Goal: Task Accomplishment & Management: Use online tool/utility

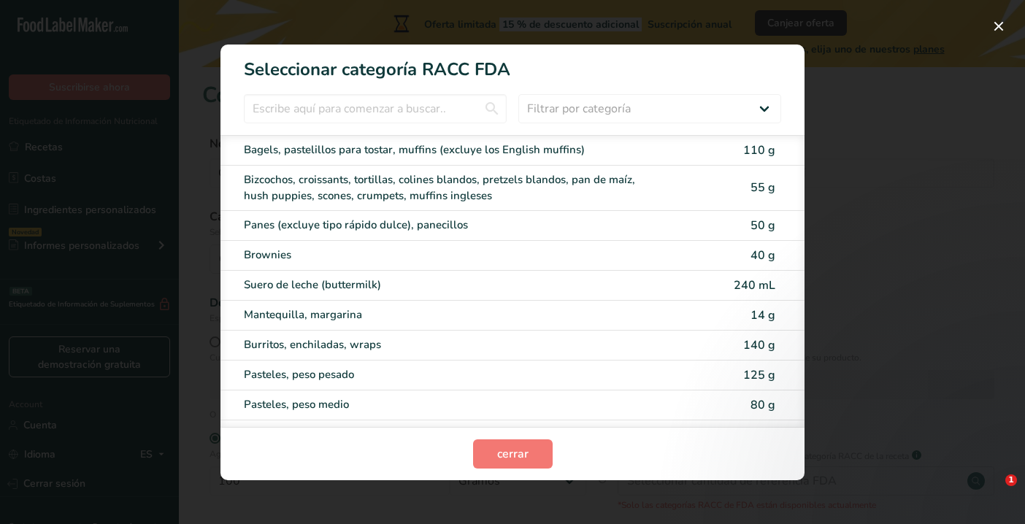
select select "22"
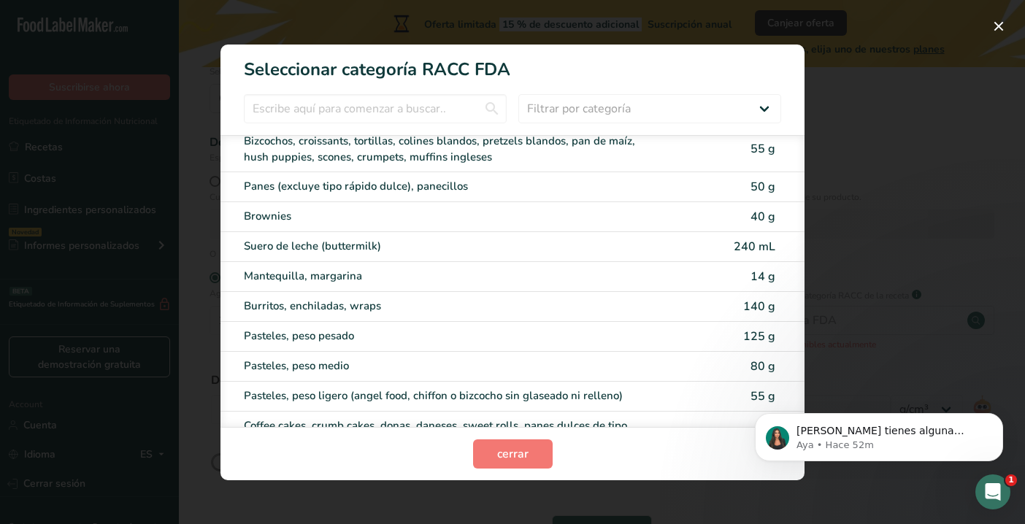
scroll to position [47, 0]
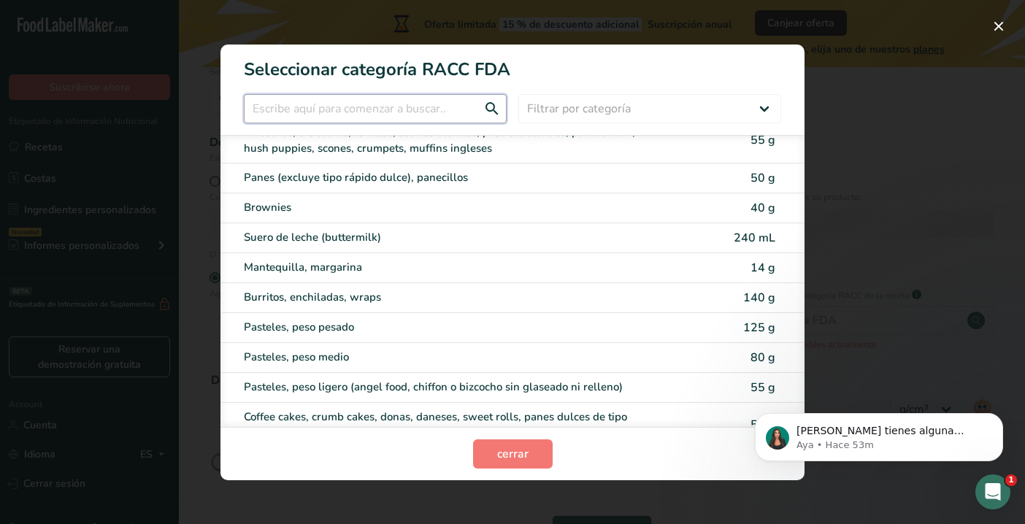
click at [374, 123] on input "RACC Category Selection Modal" at bounding box center [375, 108] width 263 height 29
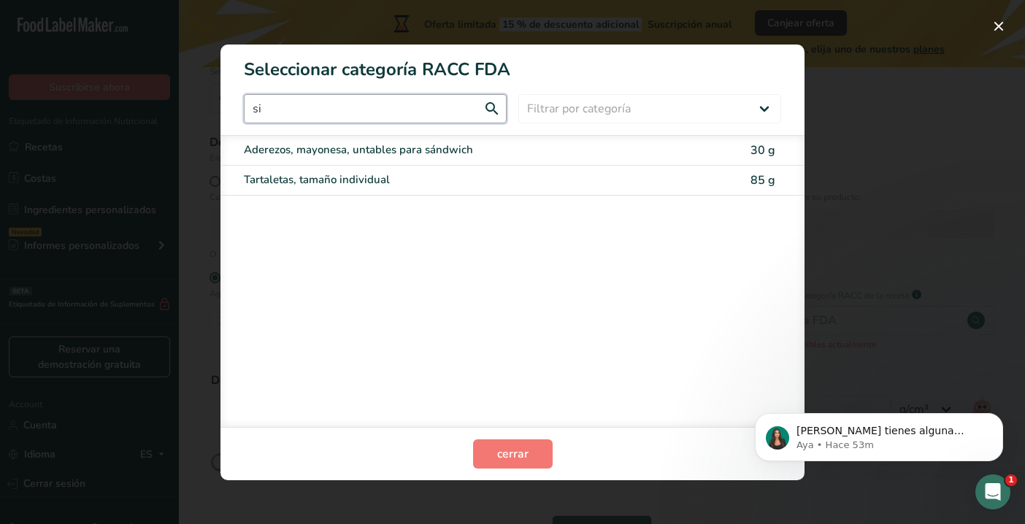
scroll to position [0, 0]
type input "s"
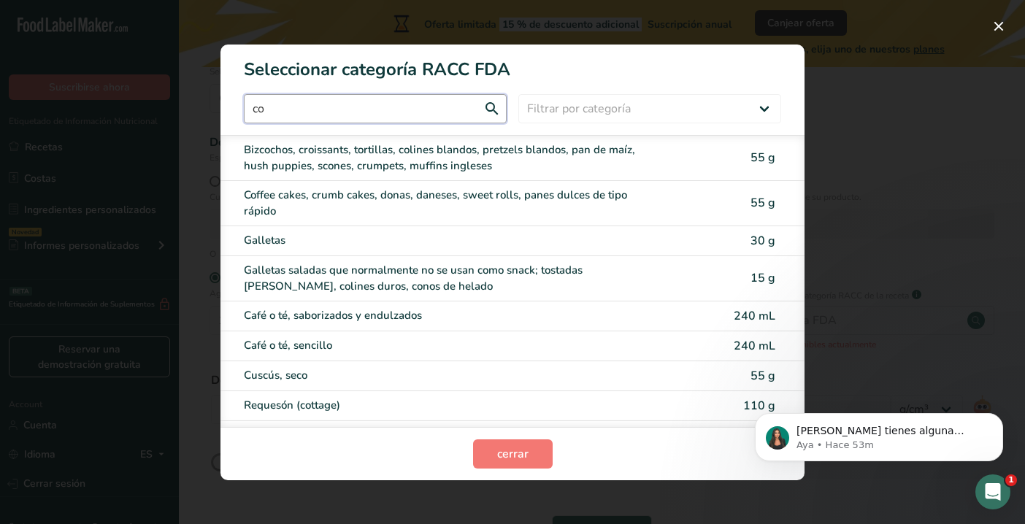
type input "c"
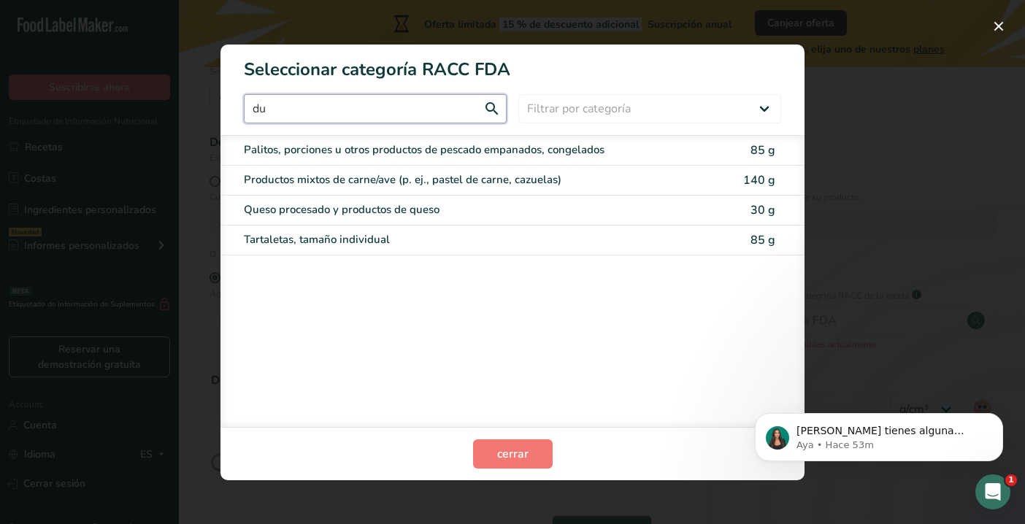
type input "d"
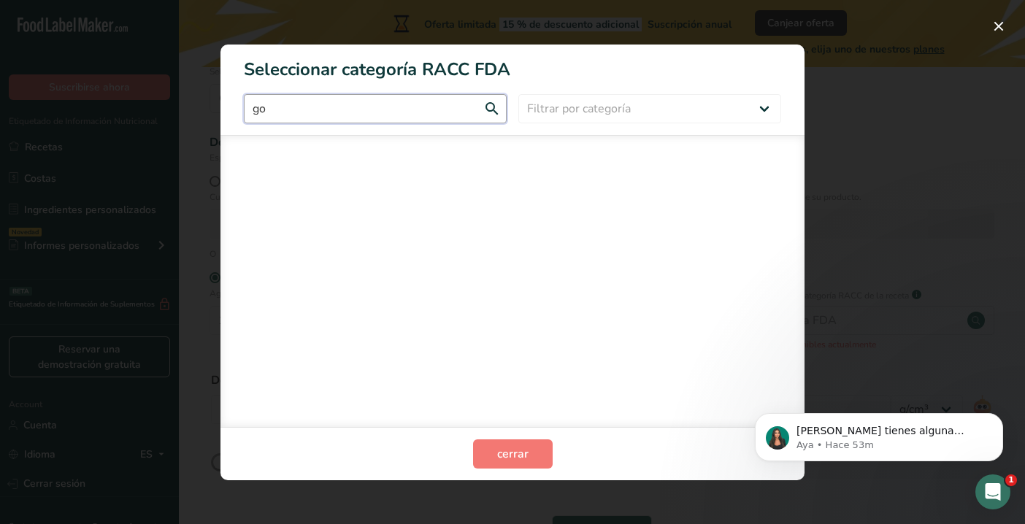
type input "g"
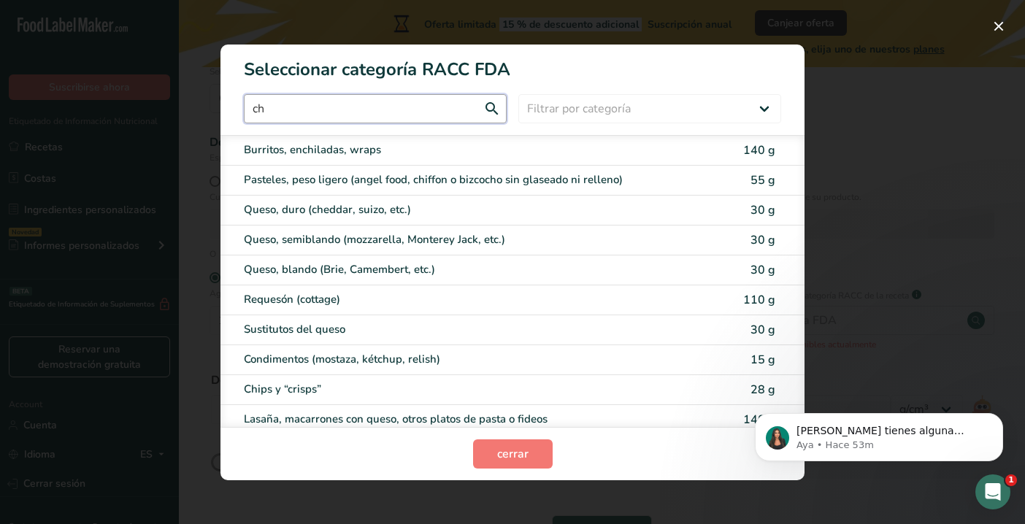
type input "c"
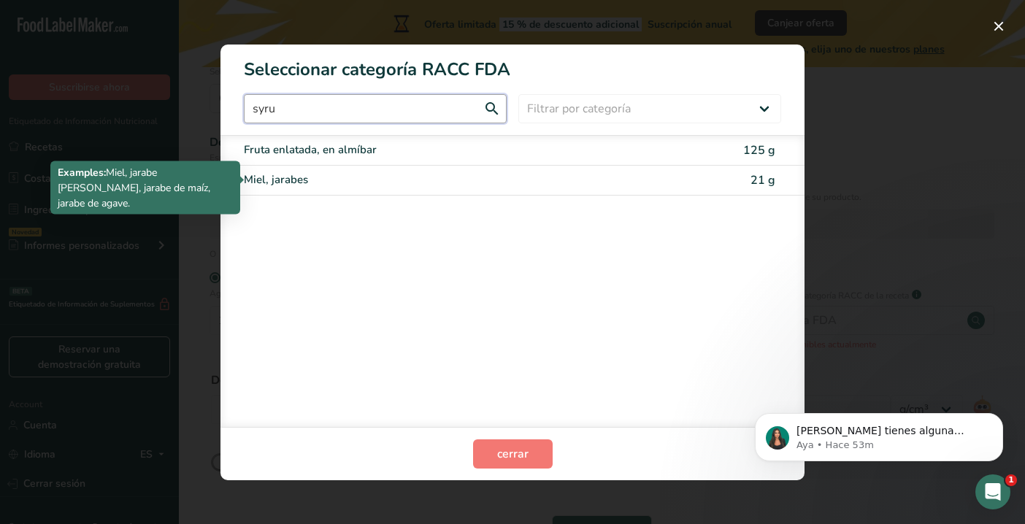
type input "syru"
click at [576, 178] on div "Miel, jarabes" at bounding box center [451, 180] width 415 height 17
type input "21"
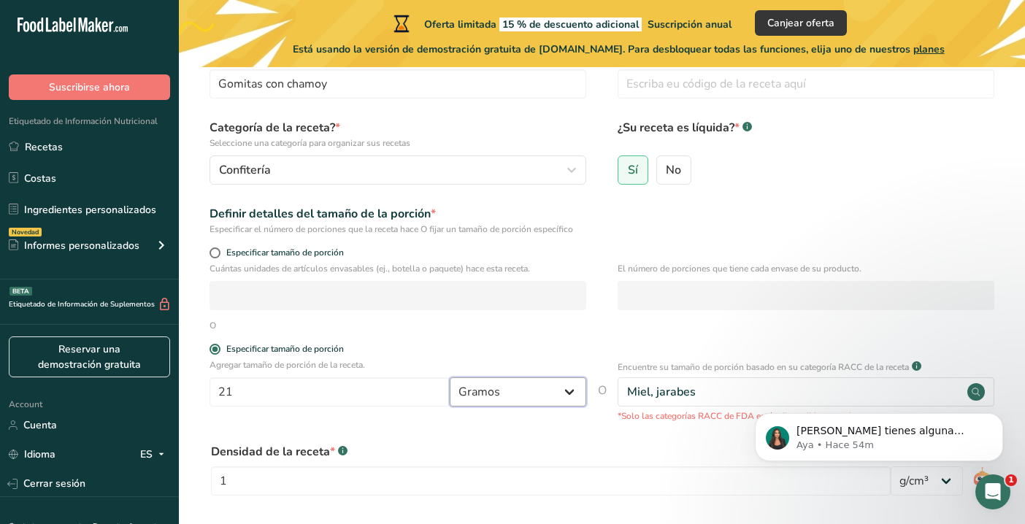
scroll to position [83, 0]
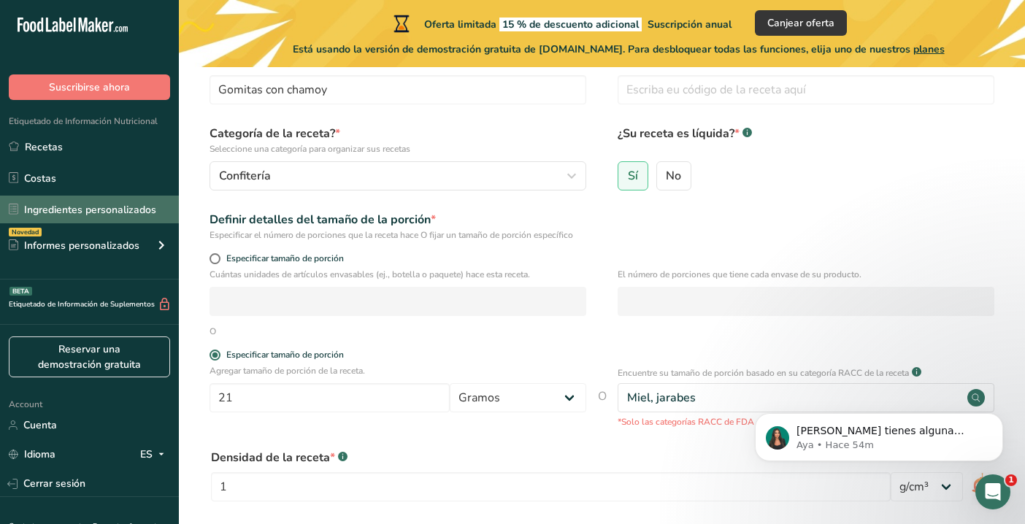
click at [141, 215] on link "Ingredientes personalizados" at bounding box center [89, 210] width 179 height 28
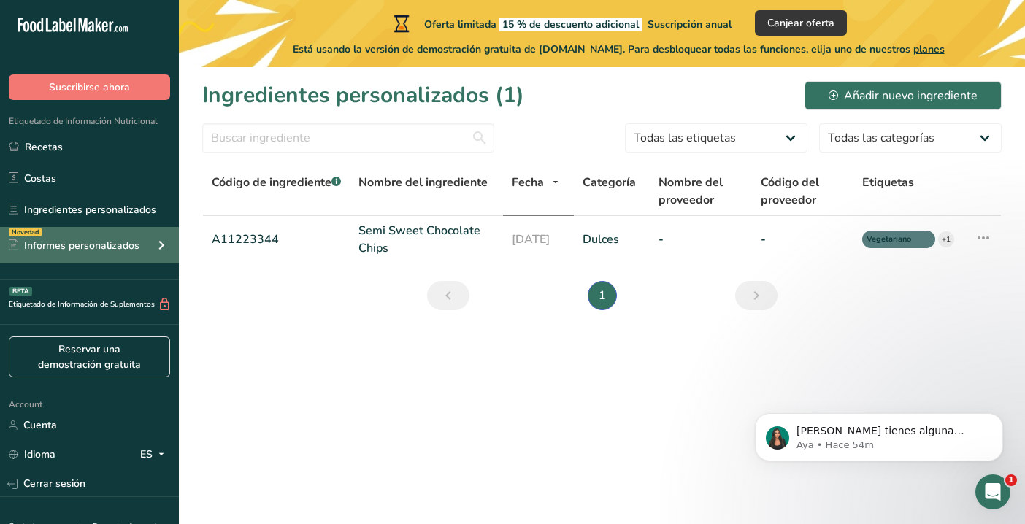
click at [94, 253] on div "Informes personalizados" at bounding box center [74, 245] width 131 height 15
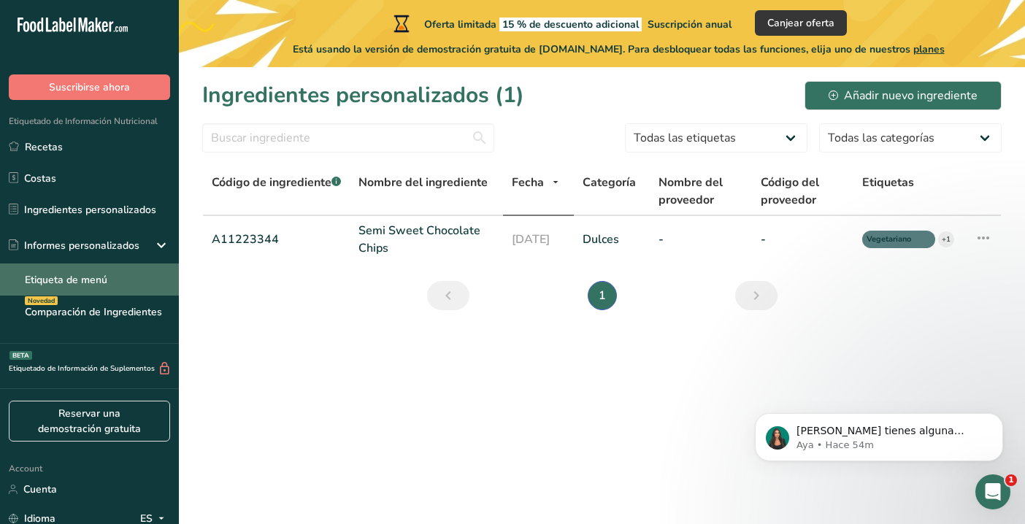
click at [107, 279] on link "Etiqueta de menú" at bounding box center [89, 279] width 179 height 32
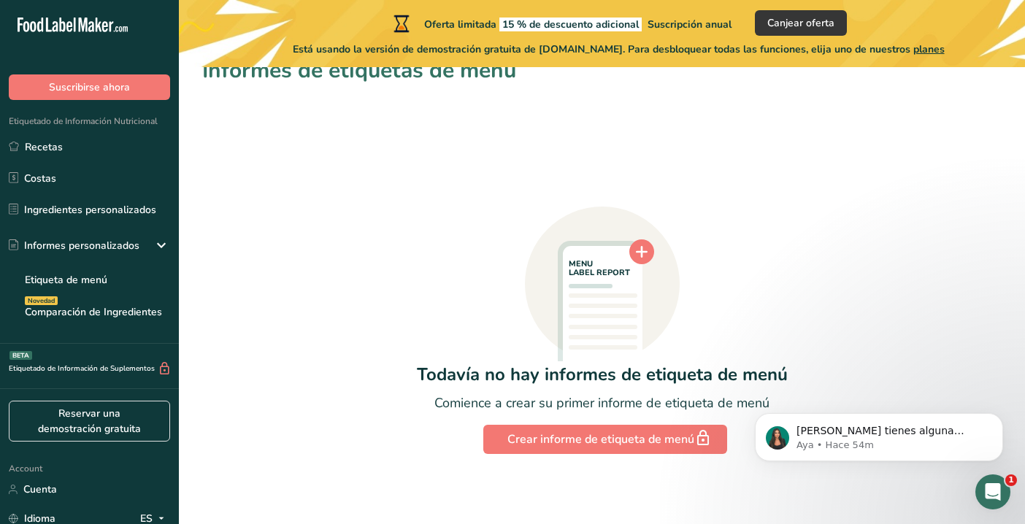
scroll to position [25, 0]
click at [72, 148] on link "Recetas" at bounding box center [89, 147] width 179 height 28
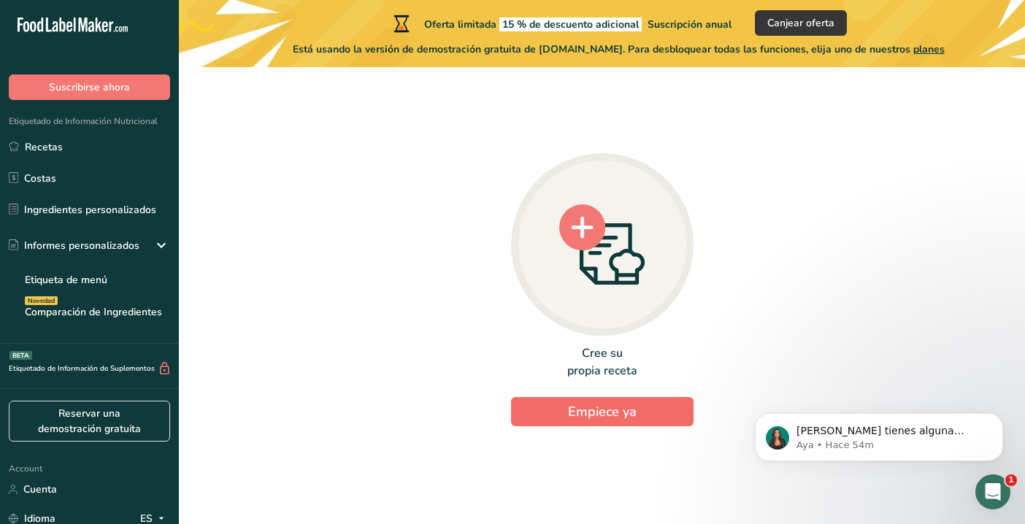
click at [550, 421] on button "Empiece ya" at bounding box center [602, 411] width 182 height 29
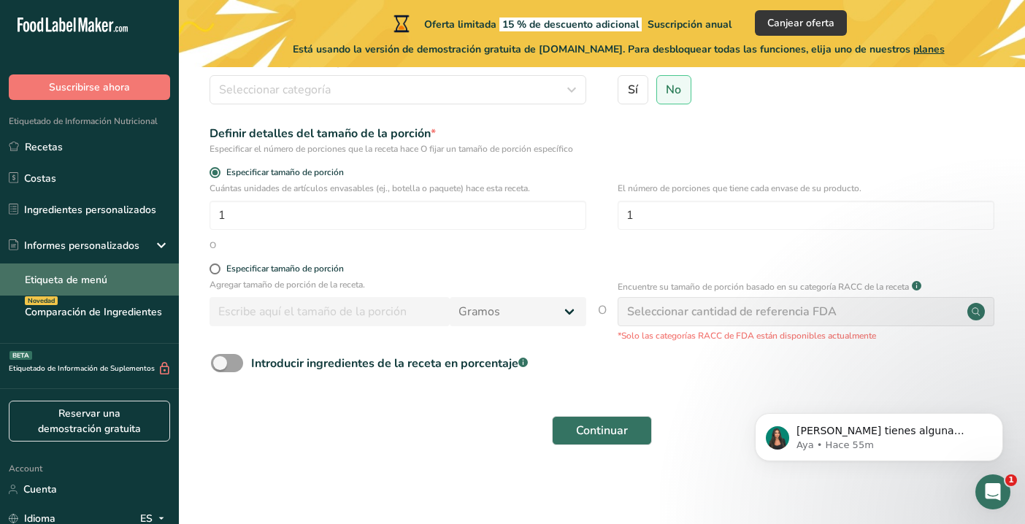
scroll to position [169, 0]
